Goal: Find specific page/section: Find specific page/section

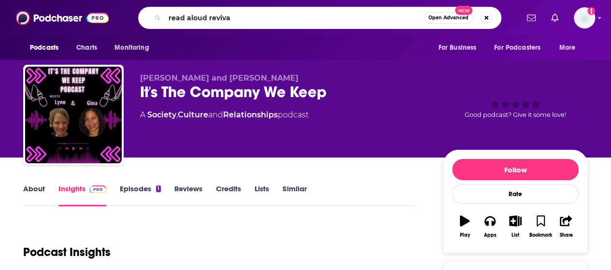
type input "read aloud revival"
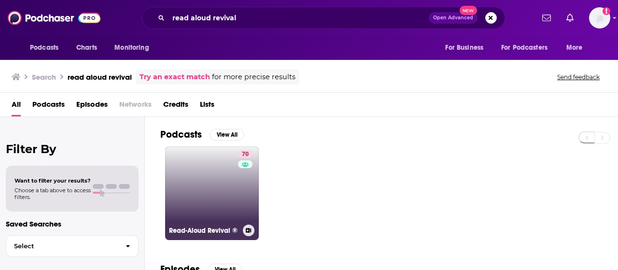
click at [202, 175] on link "70 Read-Aloud Revival ®" at bounding box center [212, 193] width 94 height 94
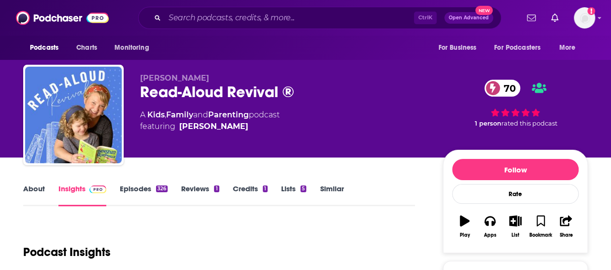
scroll to position [158, 0]
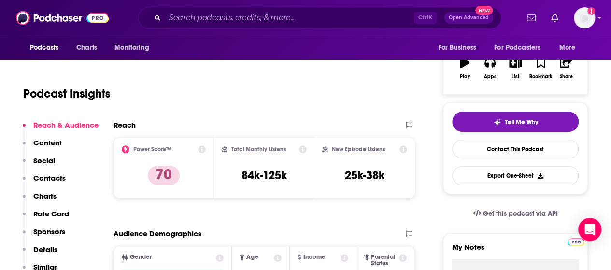
click at [60, 177] on p "Contacts" at bounding box center [49, 177] width 32 height 9
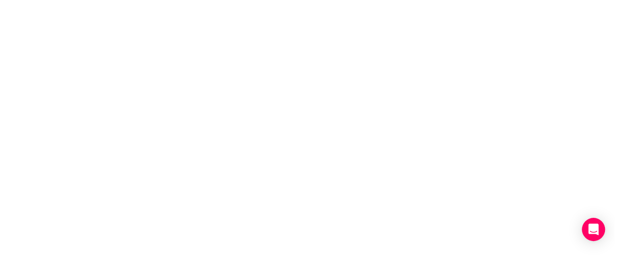
scroll to position [0, 0]
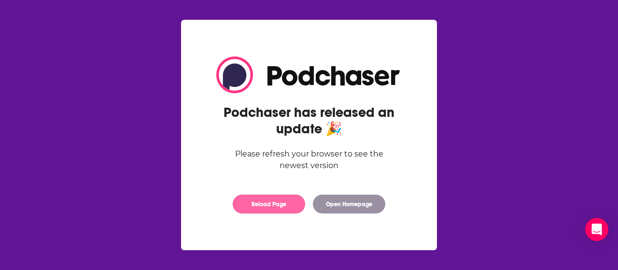
click at [279, 204] on button "Reload Page" at bounding box center [269, 204] width 72 height 19
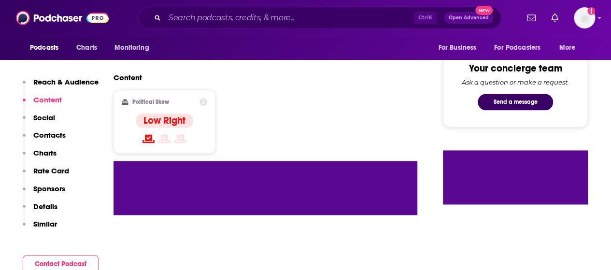
scroll to position [661, 0]
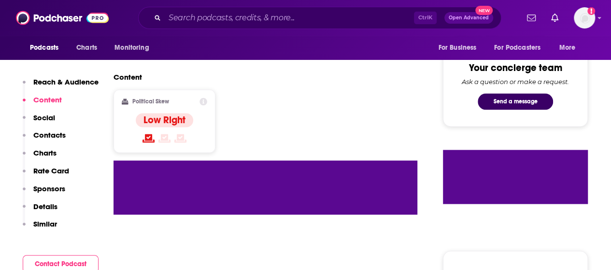
click at [45, 130] on button "Social" at bounding box center [39, 122] width 32 height 18
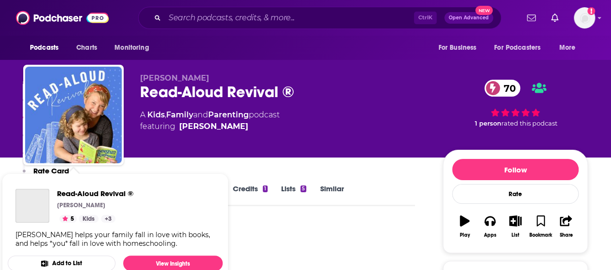
scroll to position [227, 0]
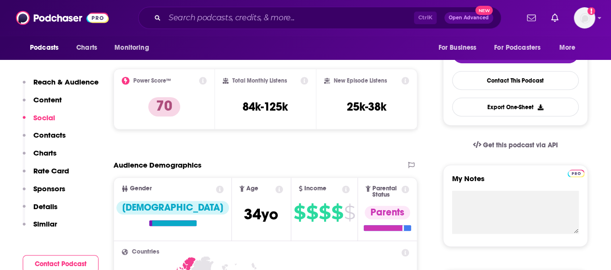
click at [48, 136] on p "Contacts" at bounding box center [49, 134] width 32 height 9
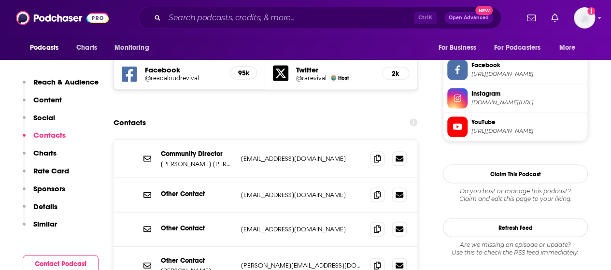
scroll to position [910, 0]
